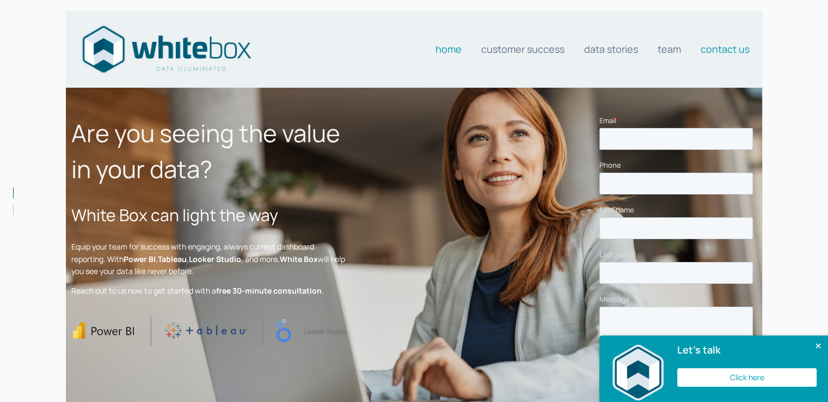
click at [728, 56] on link "Contact us" at bounding box center [725, 49] width 49 height 22
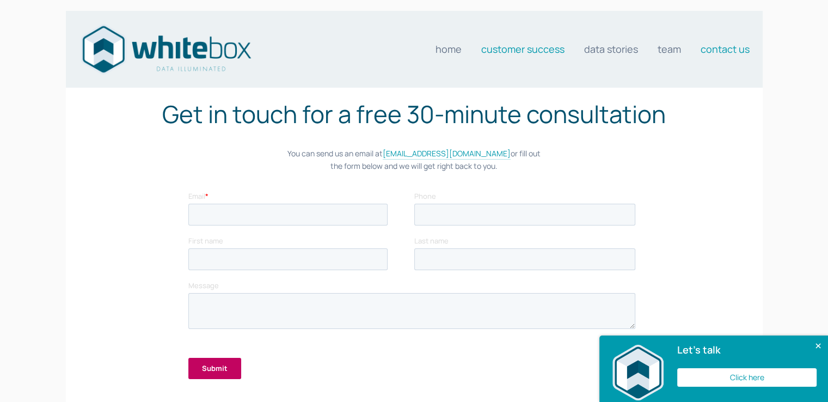
click at [526, 50] on link "Customer Success" at bounding box center [522, 49] width 83 height 22
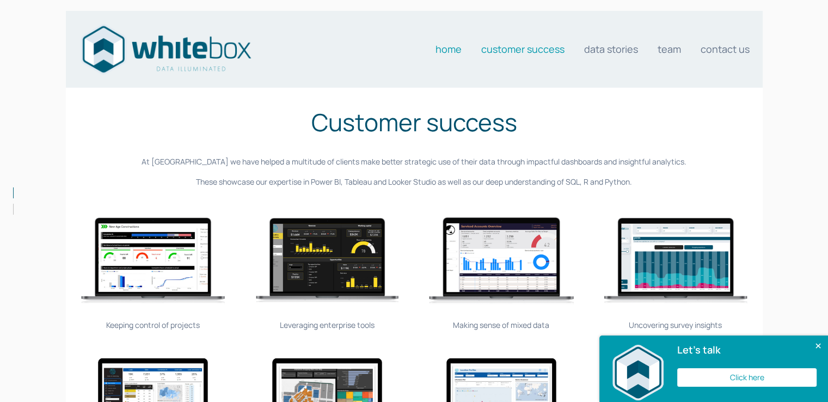
click at [454, 53] on link "Home" at bounding box center [449, 49] width 26 height 22
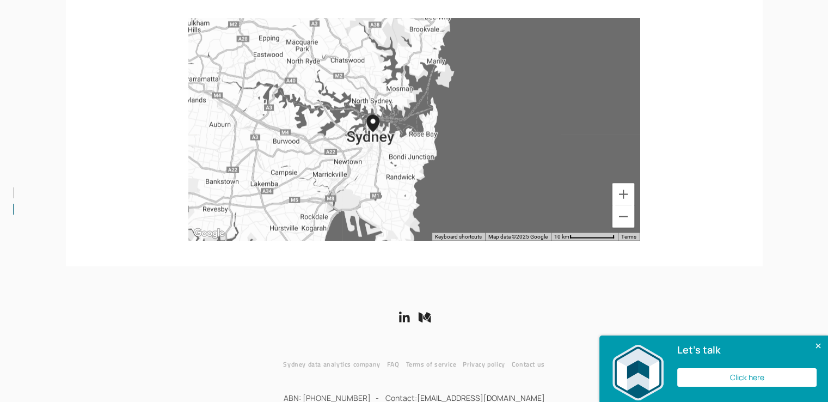
scroll to position [2211, 0]
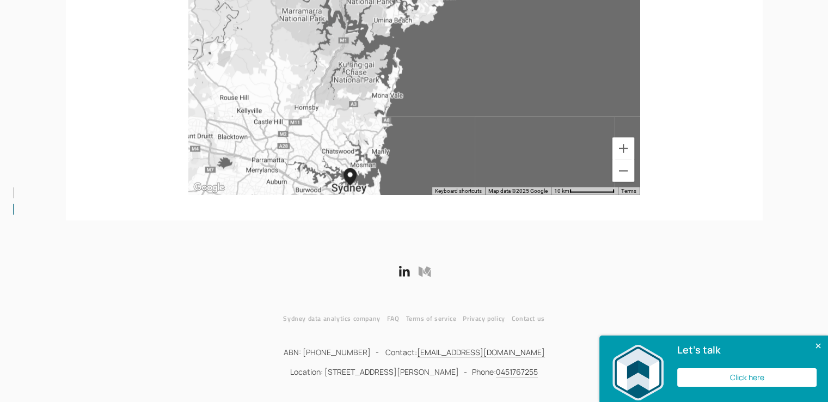
click at [402, 271] on use "LinkedIn" at bounding box center [404, 272] width 26 height 26
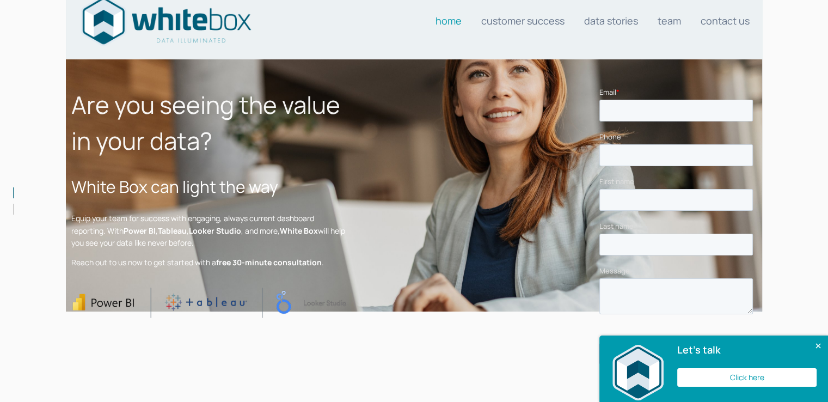
scroll to position [0, 0]
